Goal: Navigation & Orientation: Find specific page/section

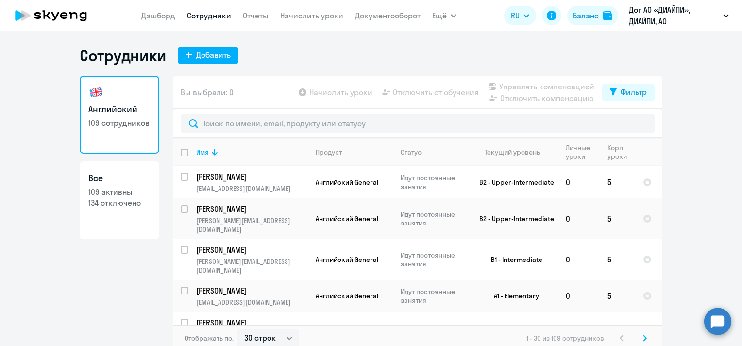
select select "30"
click at [160, 14] on link "Дашборд" at bounding box center [158, 16] width 34 height 10
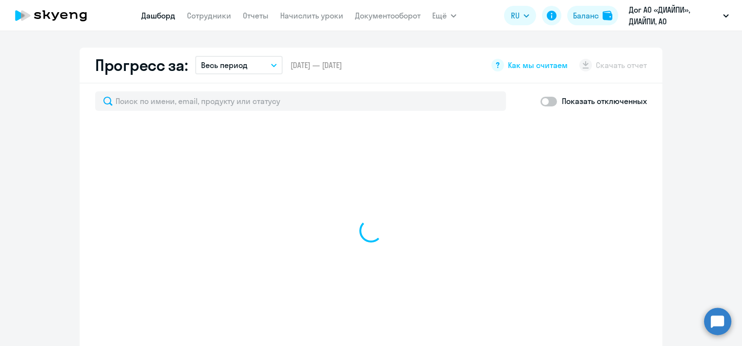
scroll to position [602, 0]
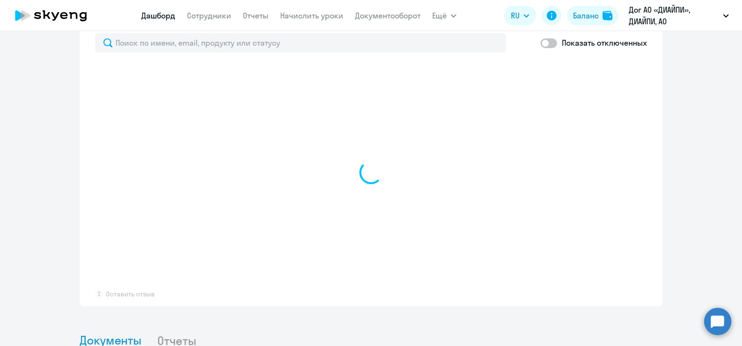
select select "30"
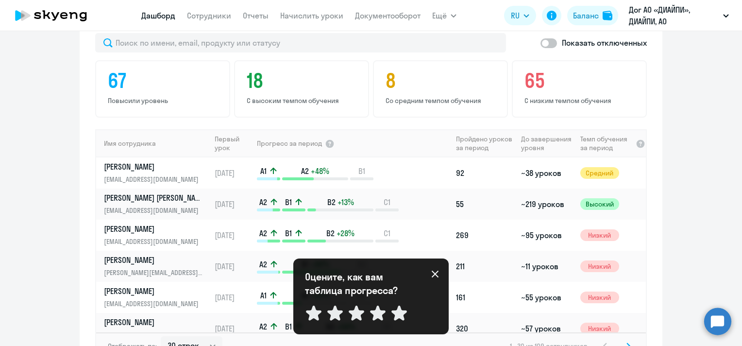
click at [434, 274] on icon at bounding box center [435, 273] width 7 height 7
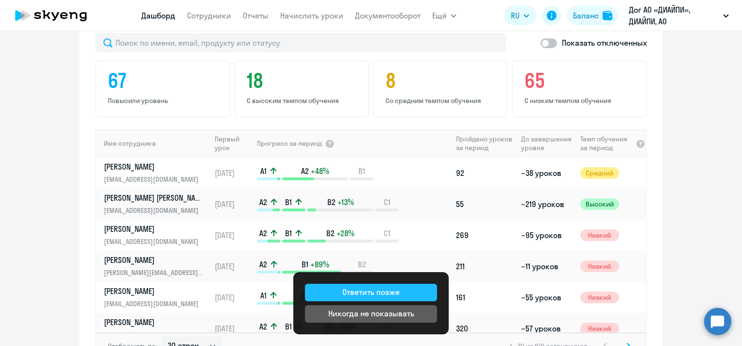
click at [418, 296] on button "Ответить позже" at bounding box center [371, 292] width 132 height 17
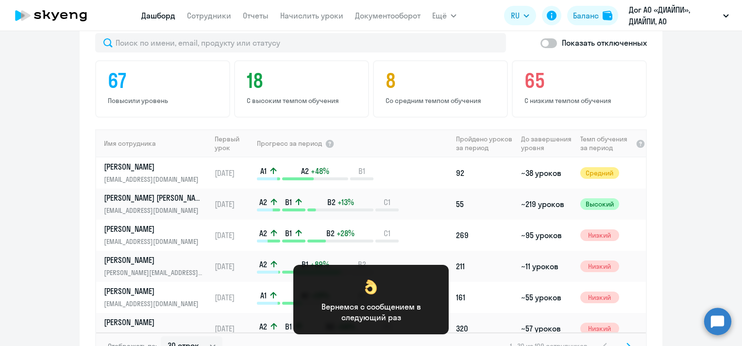
click at [701, 158] on app-progress-dashboard "Прогресс за: Весь период – [DATE] — [DATE] Как мы считаем Скачать отчет Показат…" at bounding box center [371, 184] width 742 height 391
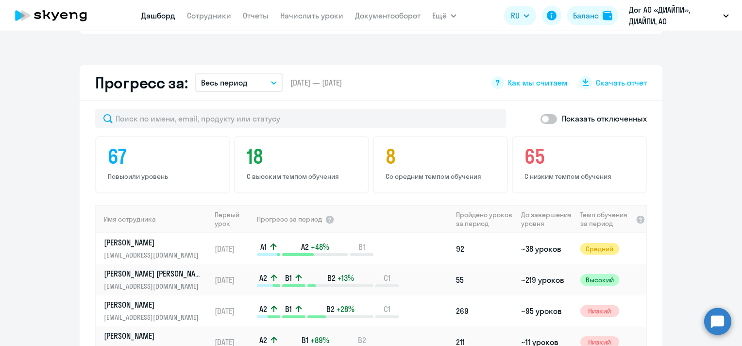
scroll to position [505, 0]
